Goal: Find specific page/section: Locate item on page

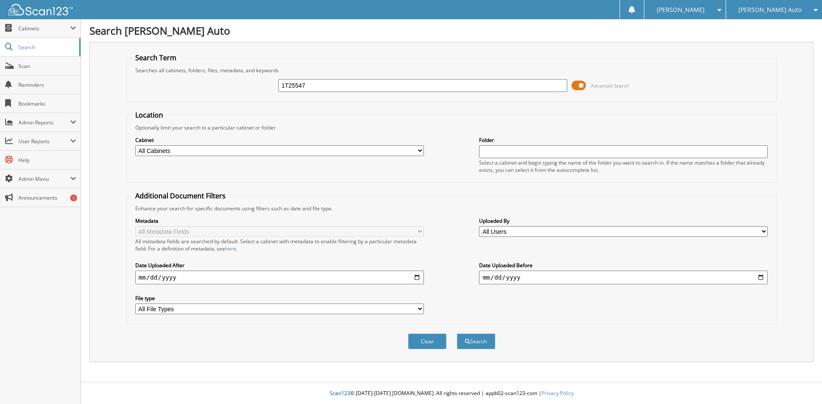
type input "1T25547"
click at [457, 334] on button "Search" at bounding box center [476, 342] width 39 height 16
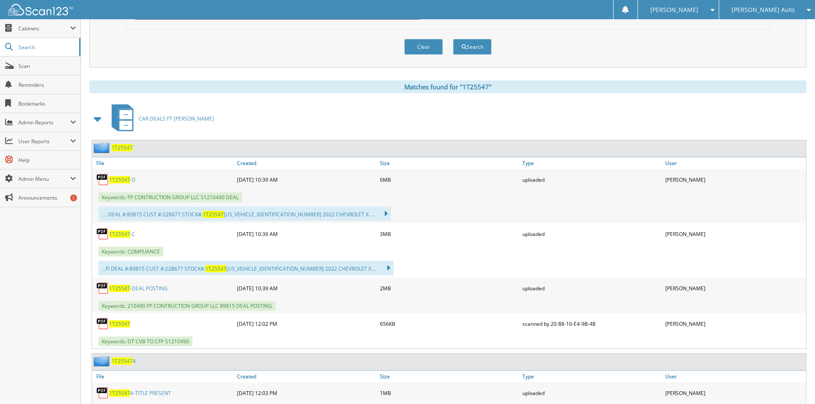
scroll to position [342, 0]
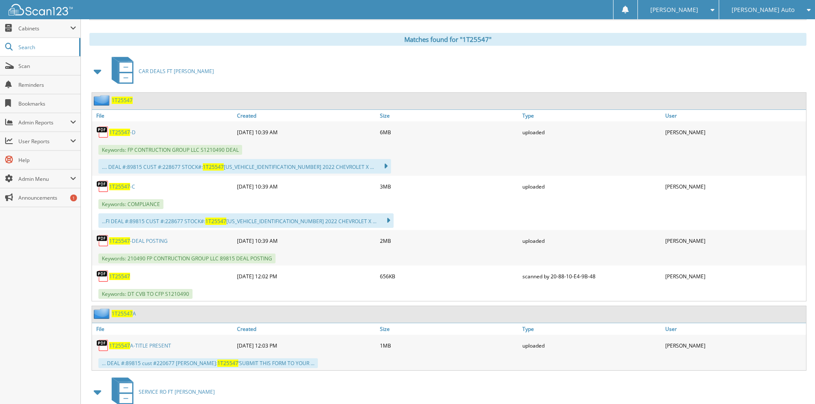
click at [149, 239] on link "1T25547 -DEAL POSTING" at bounding box center [138, 240] width 59 height 7
